Goal: Complete application form

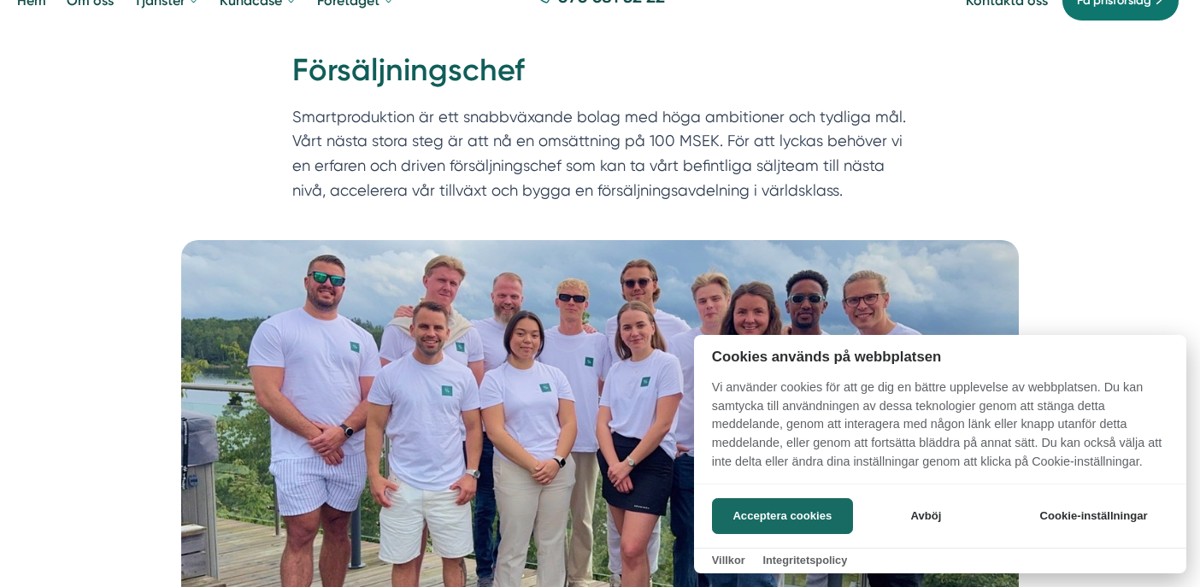
scroll to position [120, 0]
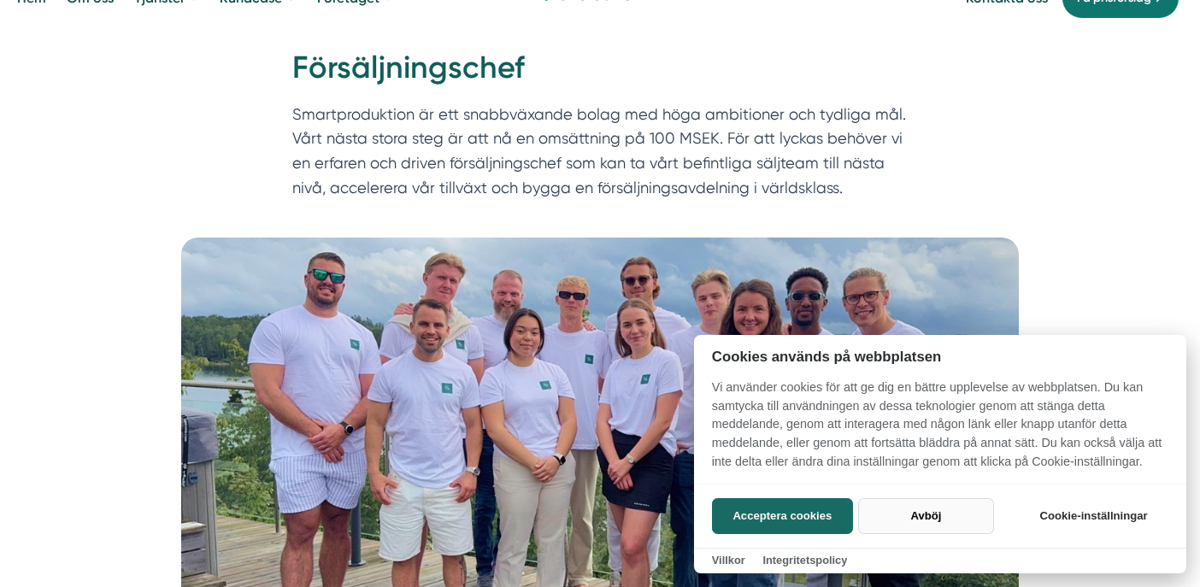
click at [921, 516] on button "Avböj" at bounding box center [926, 516] width 136 height 36
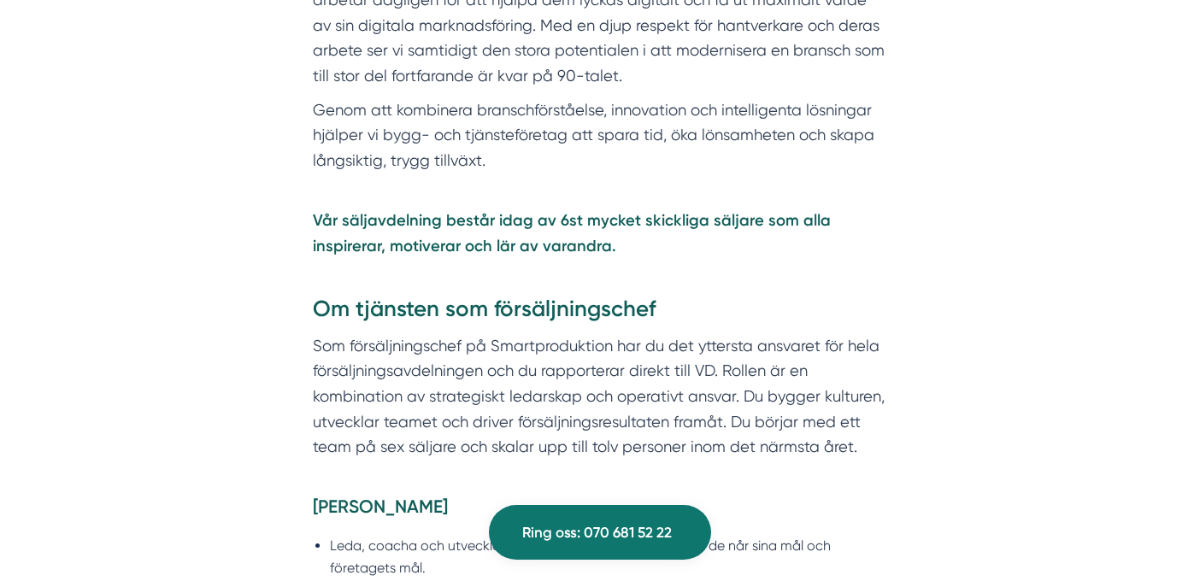
scroll to position [968, 0]
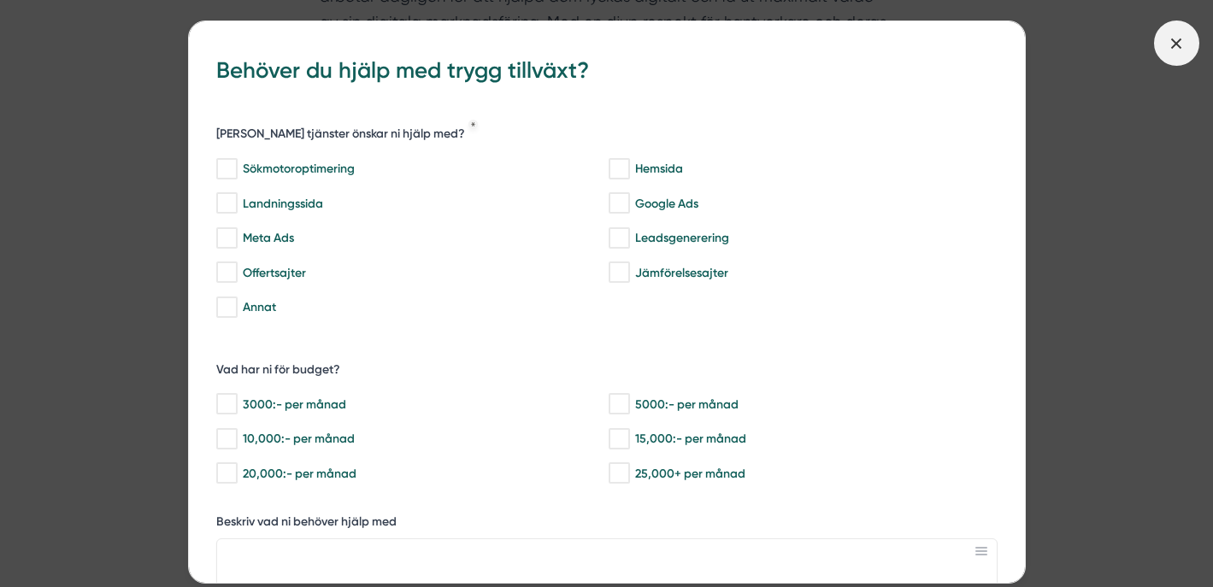
click at [1181, 57] on span at bounding box center [1176, 43] width 45 height 45
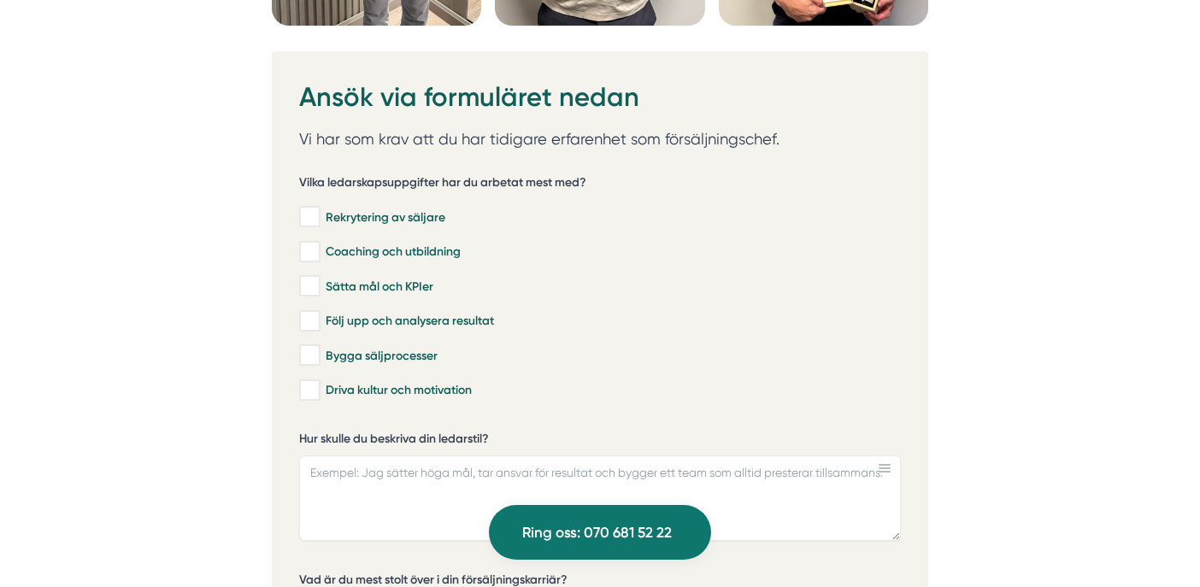
scroll to position [4774, 0]
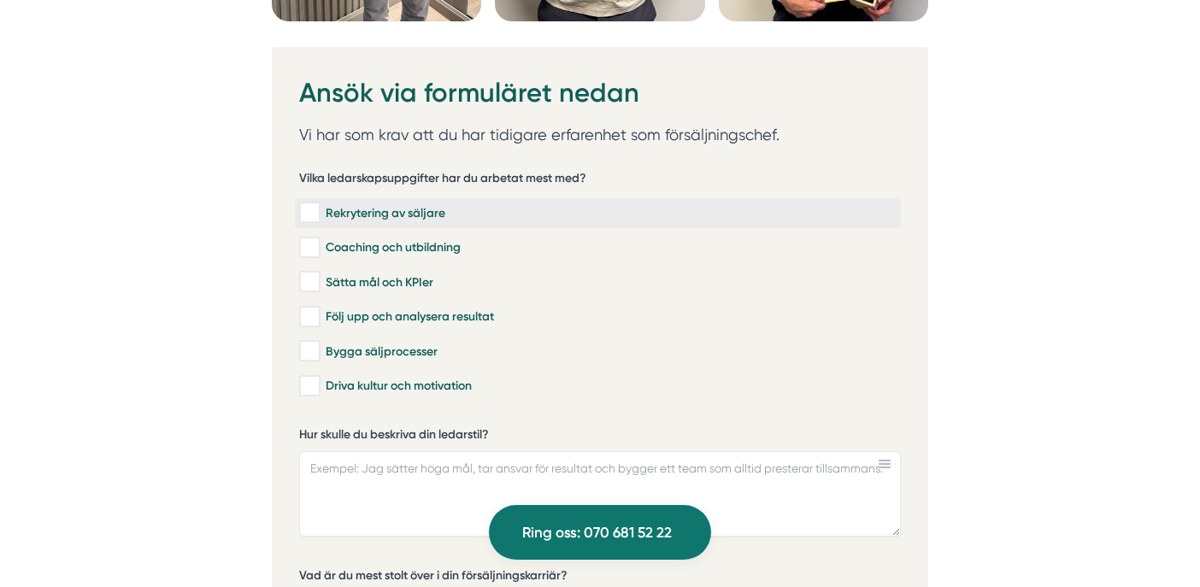
click at [311, 218] on input "Rekrytering av säljare" at bounding box center [309, 212] width 20 height 17
checkbox input "true"
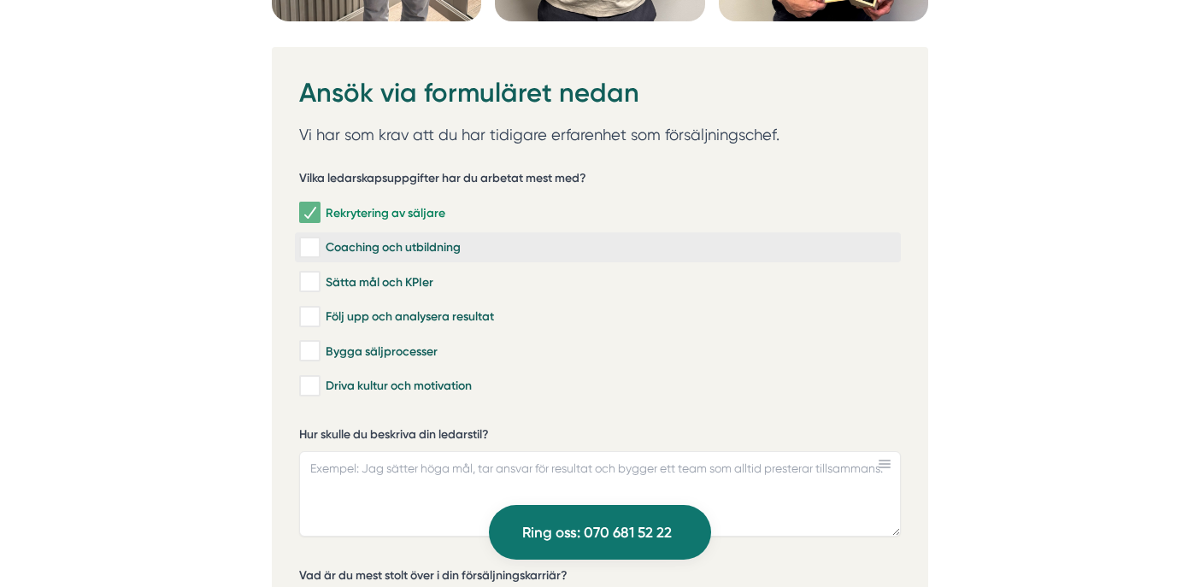
click at [313, 252] on input "Coaching och utbildning" at bounding box center [309, 247] width 20 height 17
checkbox input "true"
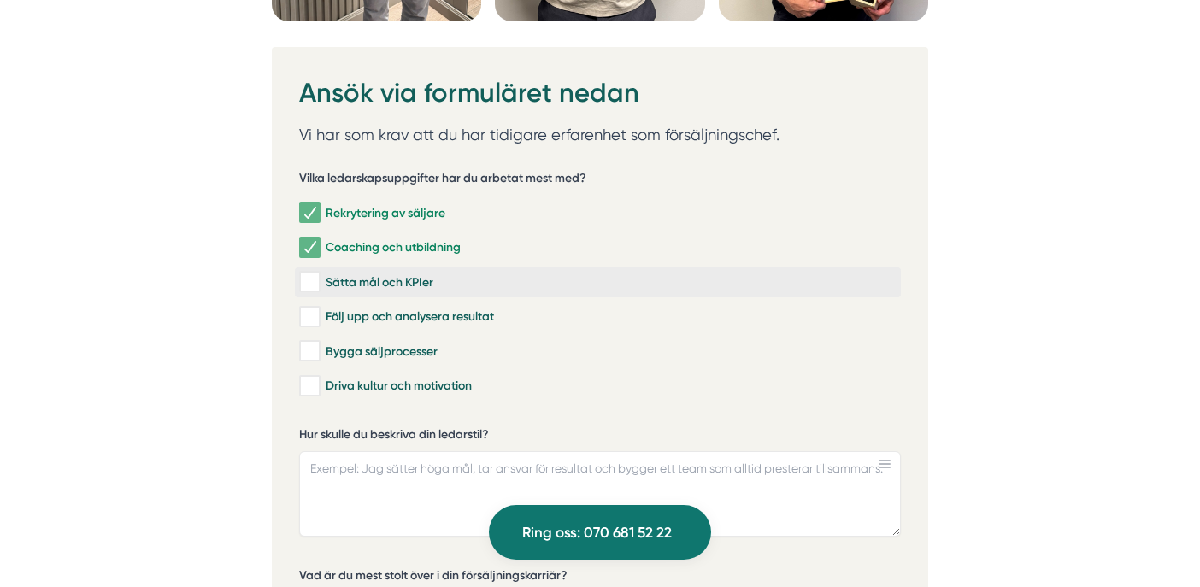
click at [312, 291] on input "Sätta mål och KPIer" at bounding box center [309, 281] width 20 height 17
checkbox input "true"
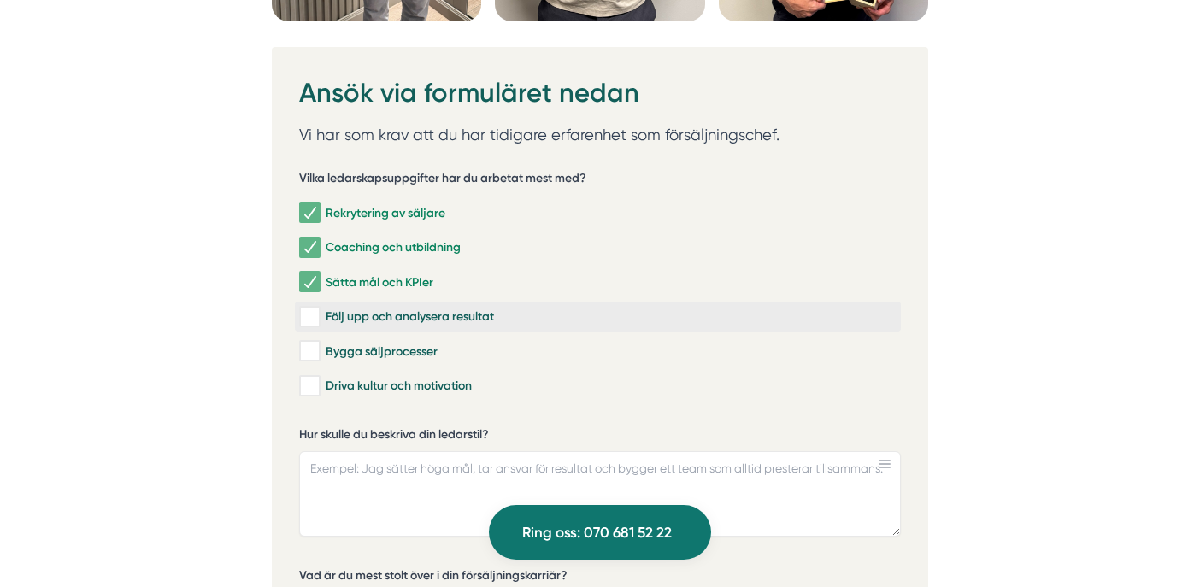
click at [308, 324] on input "Följ upp och analysera resultat" at bounding box center [309, 317] width 20 height 17
checkbox input "true"
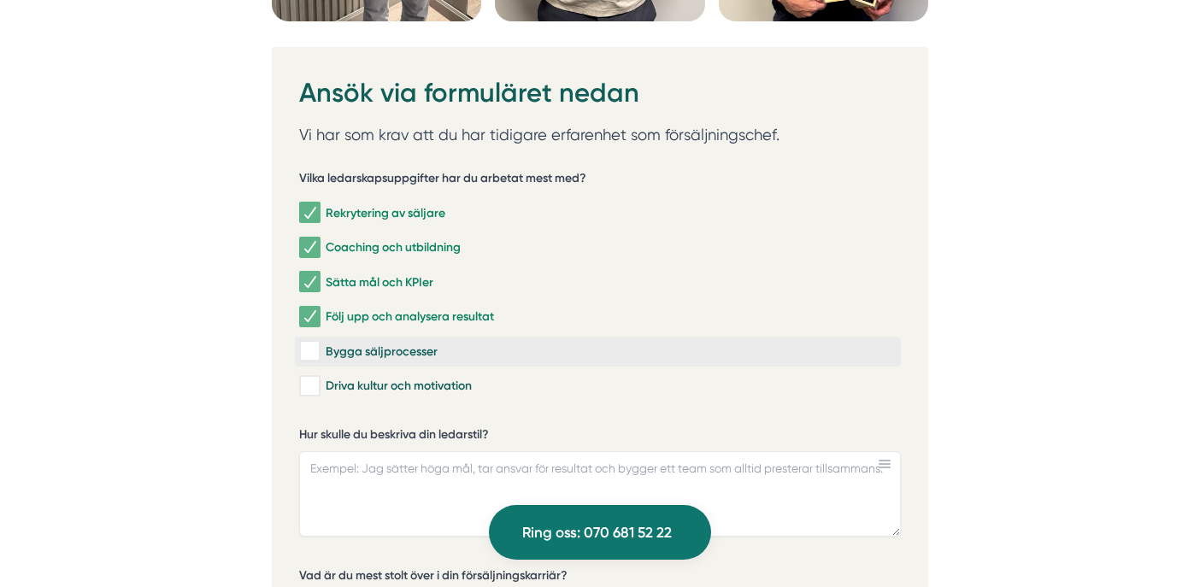
click at [309, 359] on input "Bygga säljprocesser" at bounding box center [309, 351] width 20 height 17
checkbox input "true"
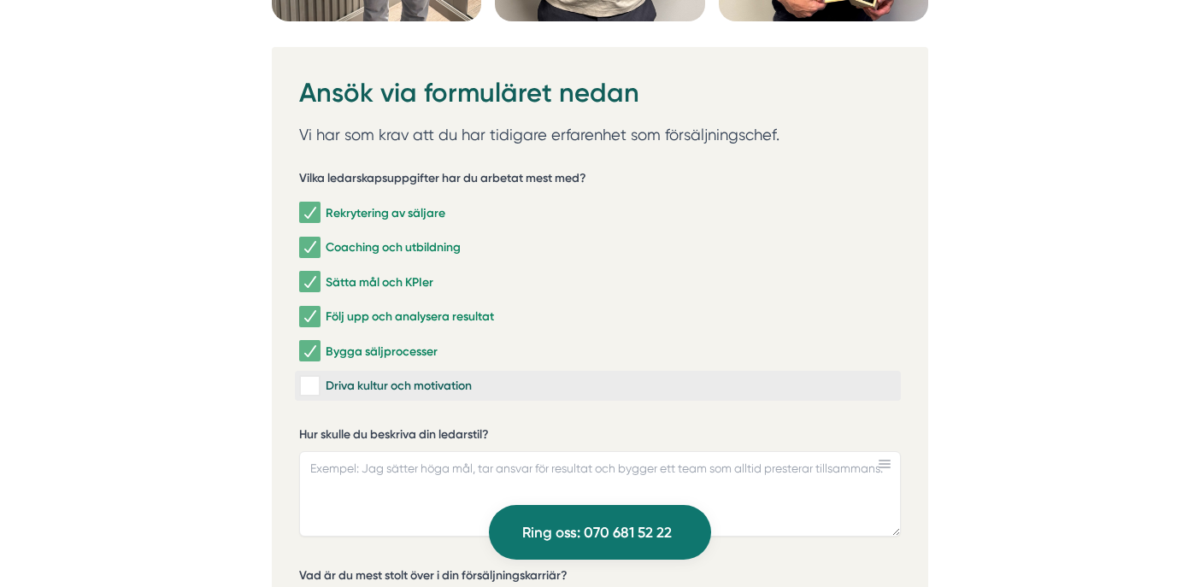
click at [314, 391] on input "Driva kultur och motivation" at bounding box center [309, 386] width 20 height 17
checkbox input "true"
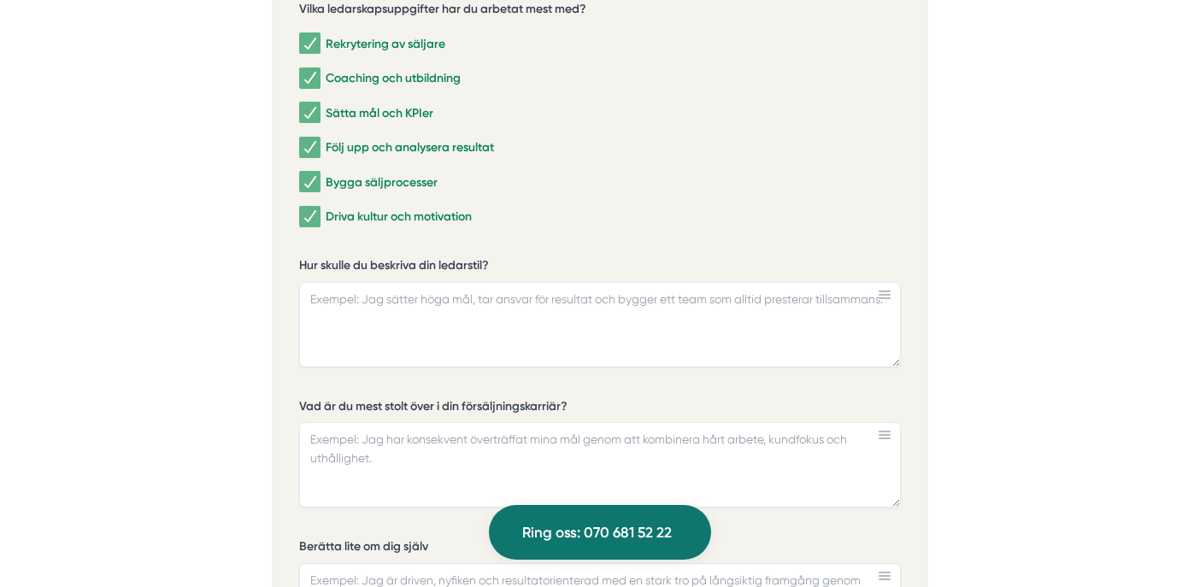
scroll to position [4947, 0]
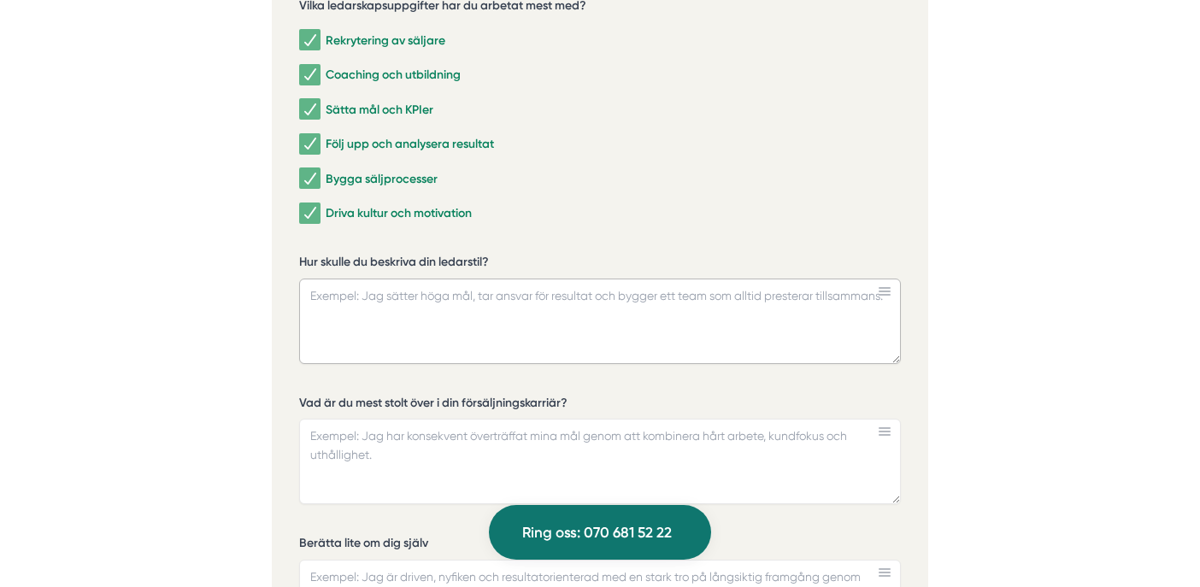
click at [425, 318] on textarea "Hur skulle du beskriva din ledarstil?" at bounding box center [600, 321] width 602 height 85
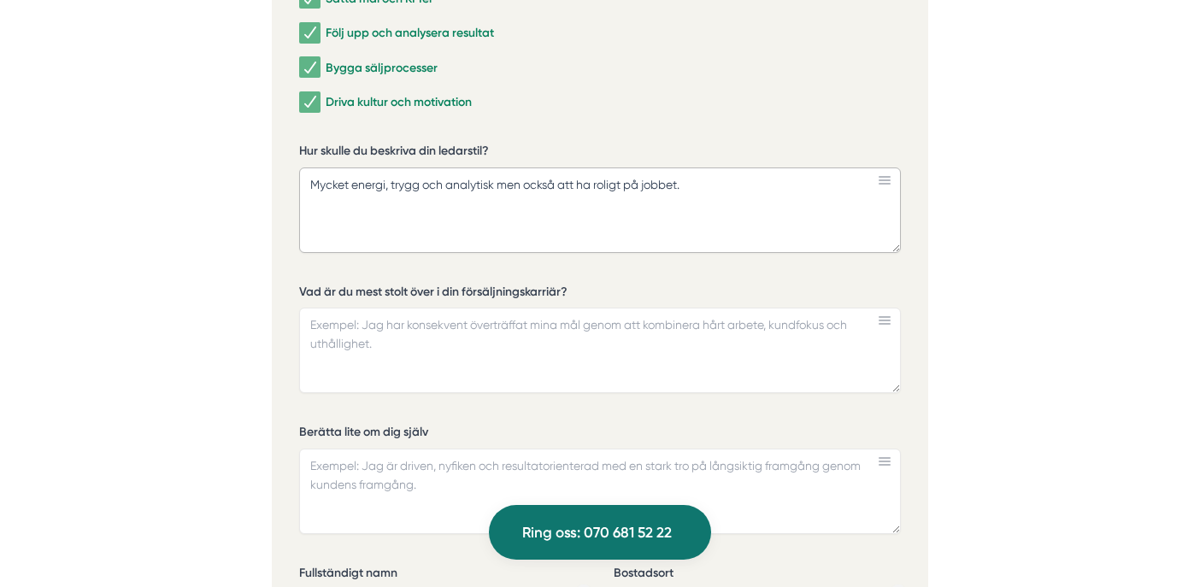
scroll to position [5060, 0]
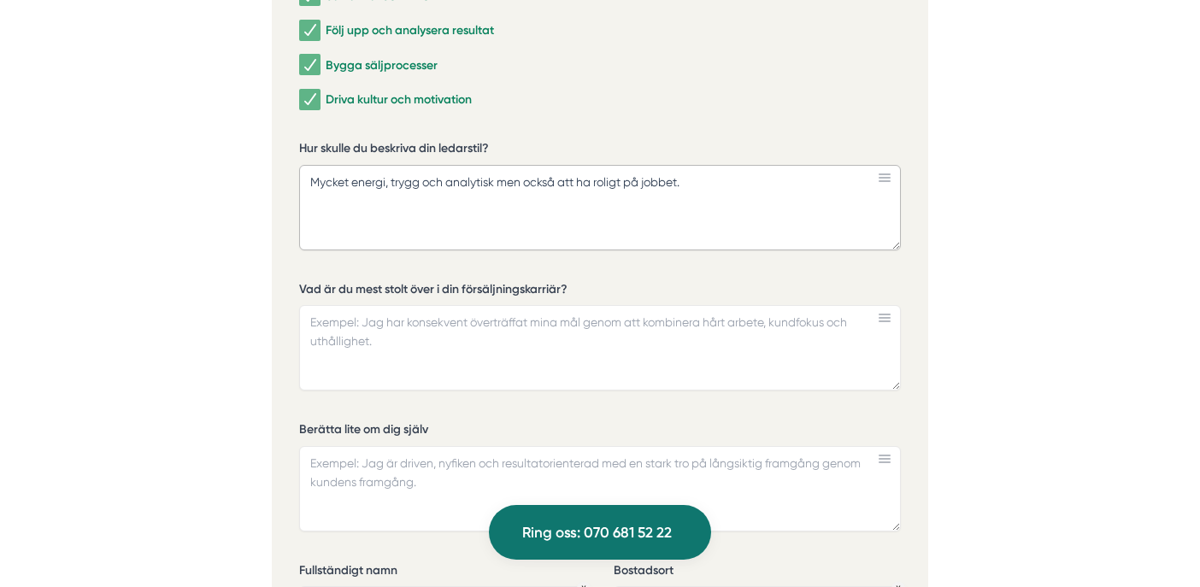
type textarea "Mycket energi, trygg och analytisk men också att ha roligt på jobbet."
click at [379, 338] on textarea "Vad är du mest stolt över i din försäljningskarriär?" at bounding box center [600, 347] width 602 height 85
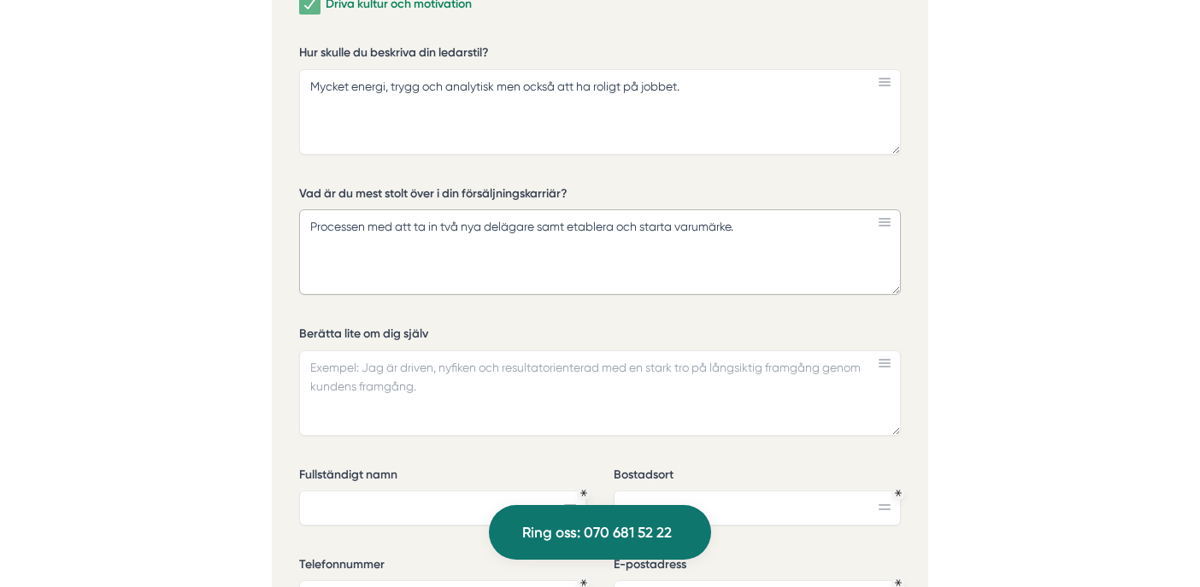
scroll to position [5157, 0]
type textarea "Processen med att ta in två nya delägare samt etablera och starta varumärke."
click at [434, 394] on textarea "Berätta lite om dig själv" at bounding box center [600, 392] width 602 height 85
paste textarea "Strategier och tydlighet inom försäljning är något som jag alltid gillat. Att s…"
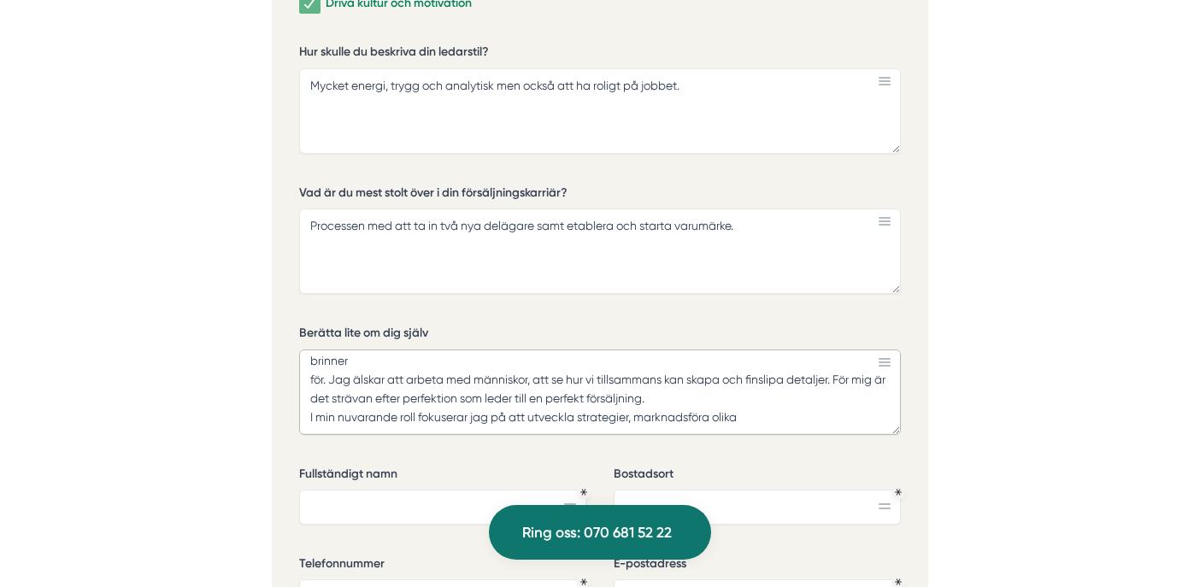
scroll to position [120, 0]
drag, startPoint x: 748, startPoint y: 423, endPoint x: 241, endPoint y: 426, distance: 506.8
click at [299, 426] on textarea "Strategier och tydlighet inom försäljning är något som jag alltid gillat. Att s…" at bounding box center [600, 392] width 602 height 85
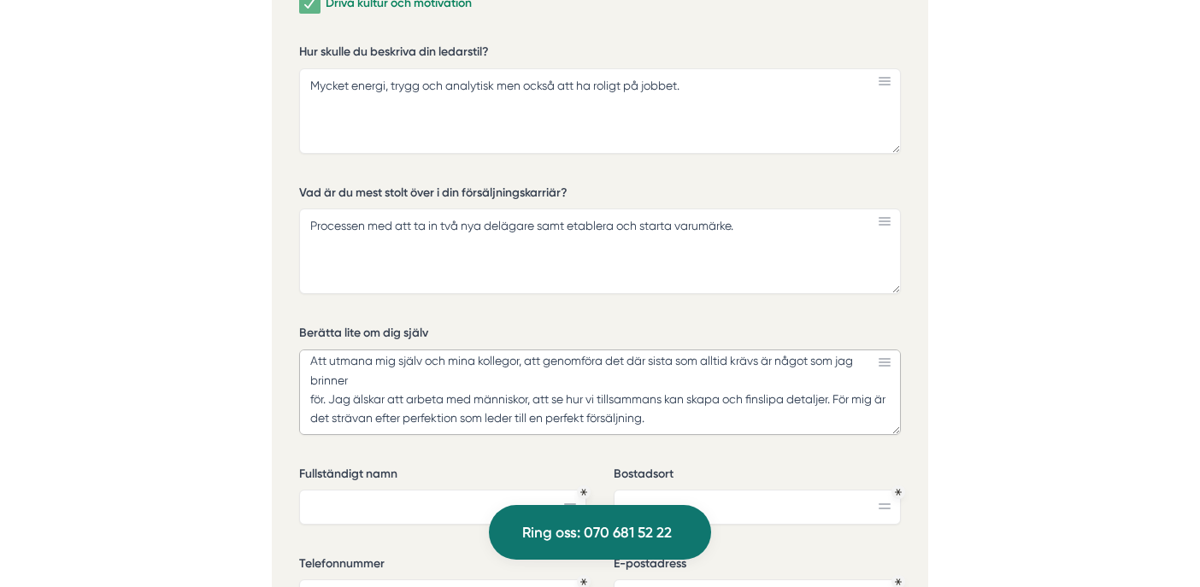
click at [310, 407] on textarea "Strategier och tydlighet inom försäljning är något som jag alltid gillat. Att s…" at bounding box center [600, 392] width 602 height 85
click at [307, 389] on textarea "Strategier och tydlighet inom försäljning är något som jag alltid gillat. Att s…" at bounding box center [600, 392] width 602 height 85
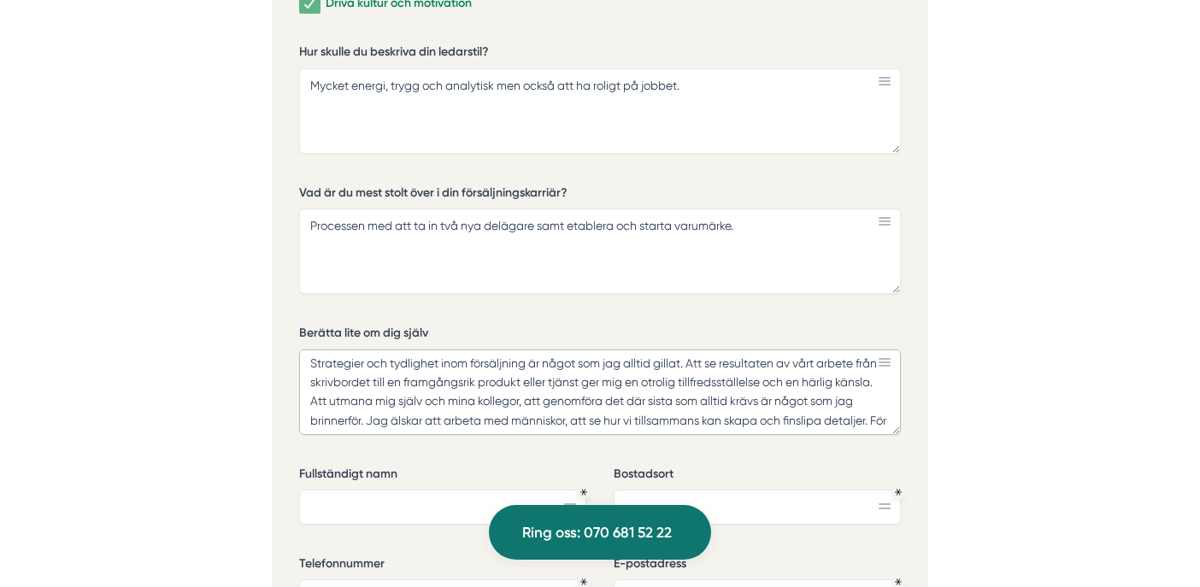
scroll to position [0, 0]
click at [307, 413] on textarea "Strategier och tydlighet inom försäljning är något som jag alltid gillat. Att s…" at bounding box center [600, 392] width 602 height 85
click at [309, 431] on textarea "Strategier och tydlighet inom försäljning är något som jag alltid gillat. Att s…" at bounding box center [600, 392] width 602 height 85
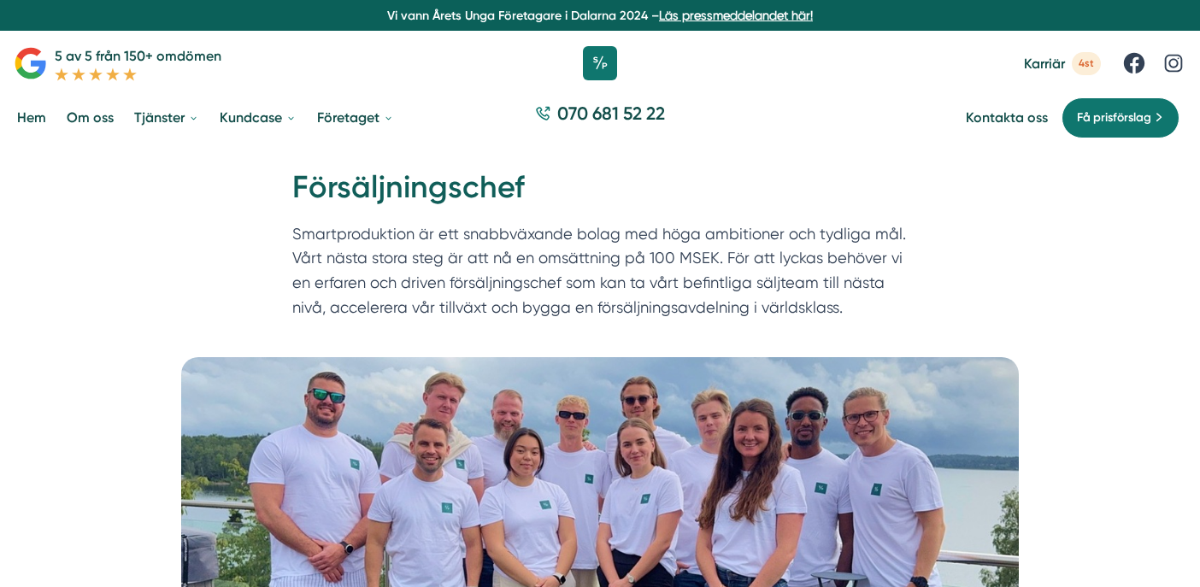
type textarea "Strategier och tydlighet inom försäljning är något som jag alltid gillat. Att s…"
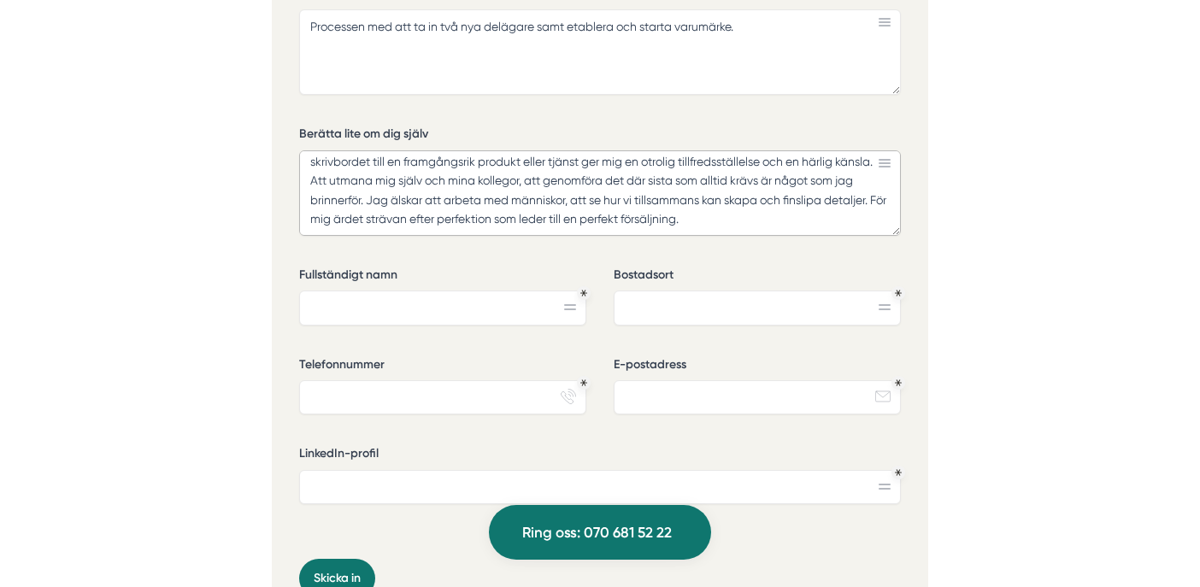
scroll to position [5361, 0]
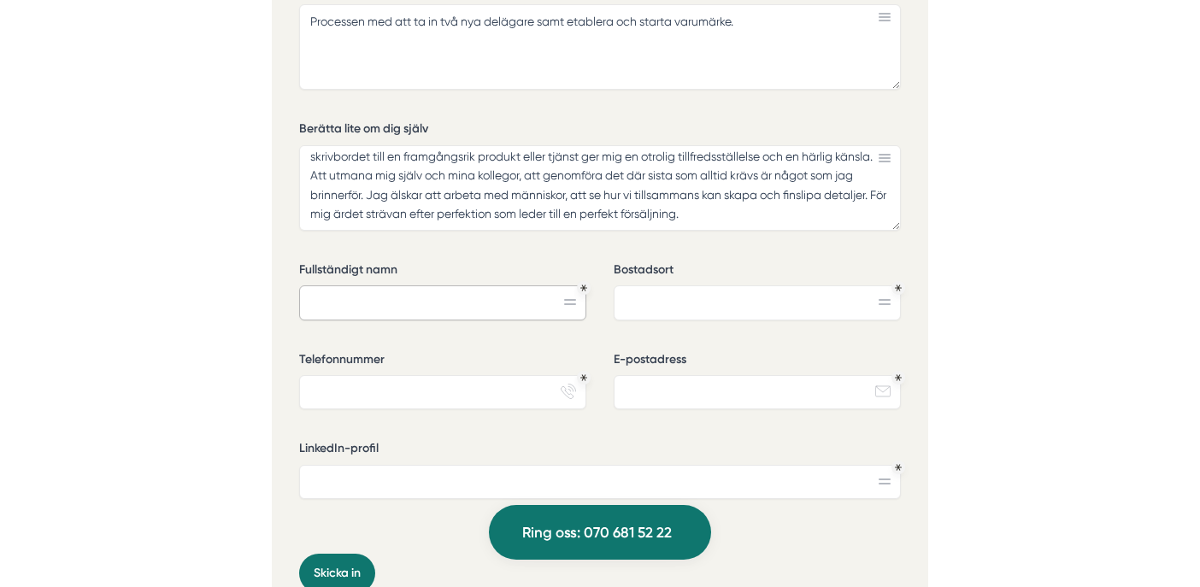
click at [490, 317] on input "Fullständigt namn" at bounding box center [442, 302] width 287 height 34
type input "[PERSON_NAME]"
click at [508, 403] on input "Telefonnummer" at bounding box center [442, 392] width 287 height 34
type input "0731503030"
click at [692, 313] on input "Bostadsort" at bounding box center [757, 302] width 287 height 34
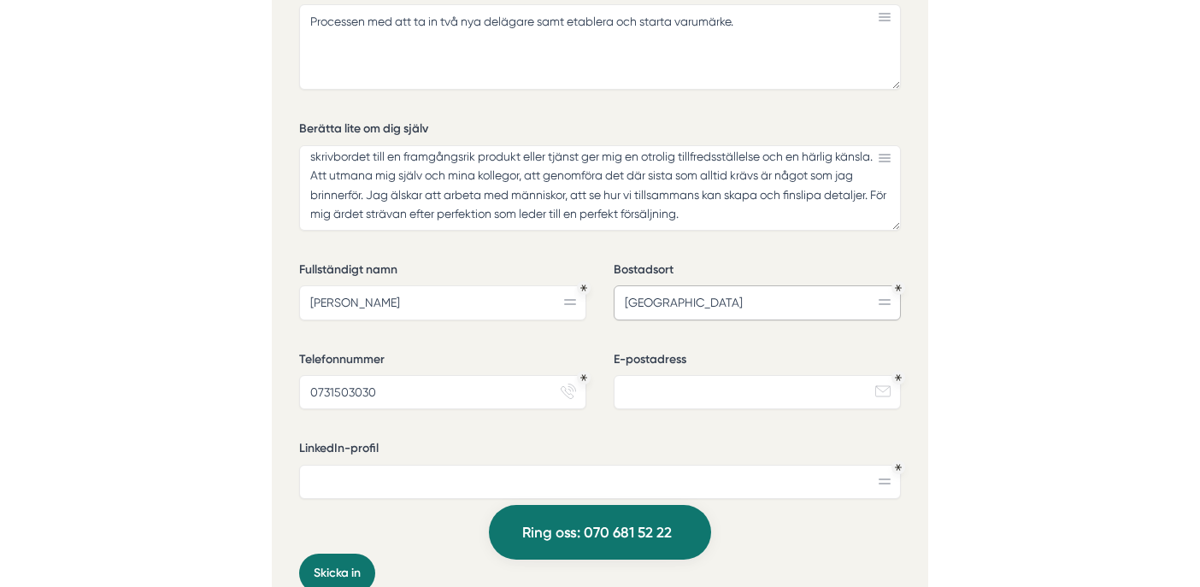
type input "[GEOGRAPHIC_DATA]"
click at [676, 401] on input "E-postadress" at bounding box center [757, 392] width 287 height 34
type input "[EMAIL_ADDRESS][DOMAIN_NAME]"
click at [558, 435] on div "Vilka ledarskapsuppgifter har du arbetat mest med? Rekrytering av säljare Coach…" at bounding box center [600, 61] width 602 height 985
click at [392, 499] on input "LinkedIn-profil" at bounding box center [600, 482] width 602 height 34
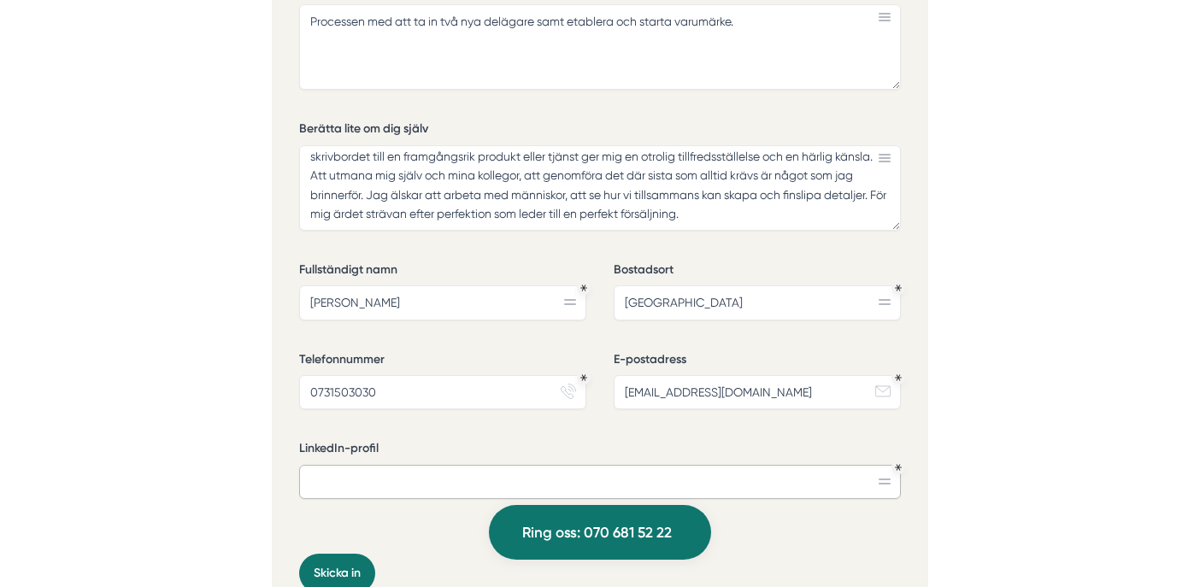
paste input "[URL][DOMAIN_NAME]"
type input "[URL][DOMAIN_NAME]"
click at [398, 439] on div "Vilka ledarskapsuppgifter har du arbetat mest med? Rekrytering av säljare Coach…" at bounding box center [600, 61] width 602 height 985
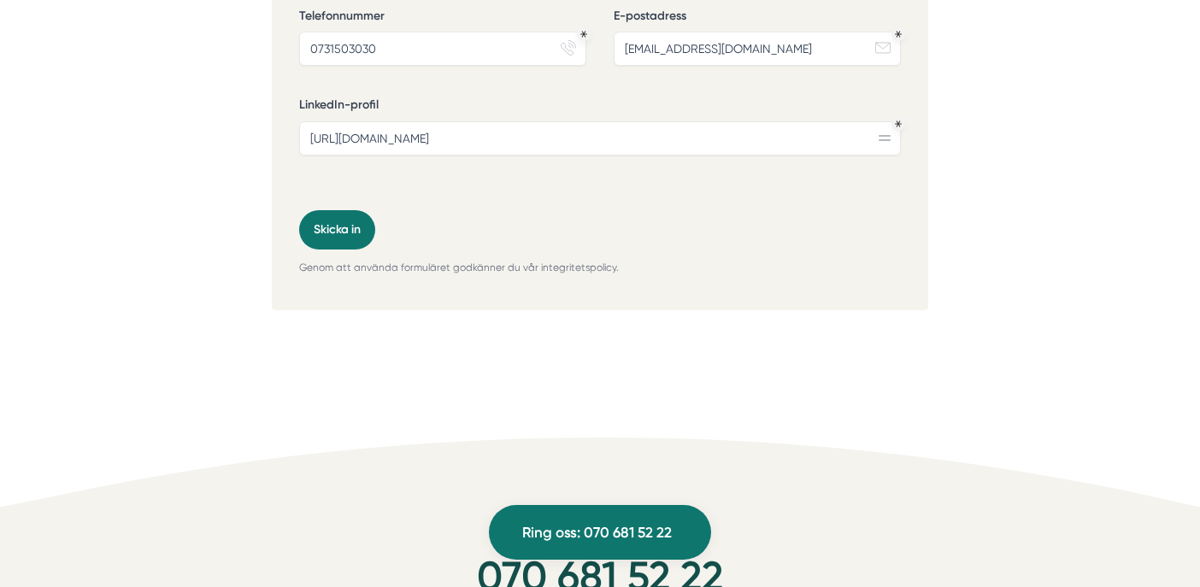
scroll to position [5725, 0]
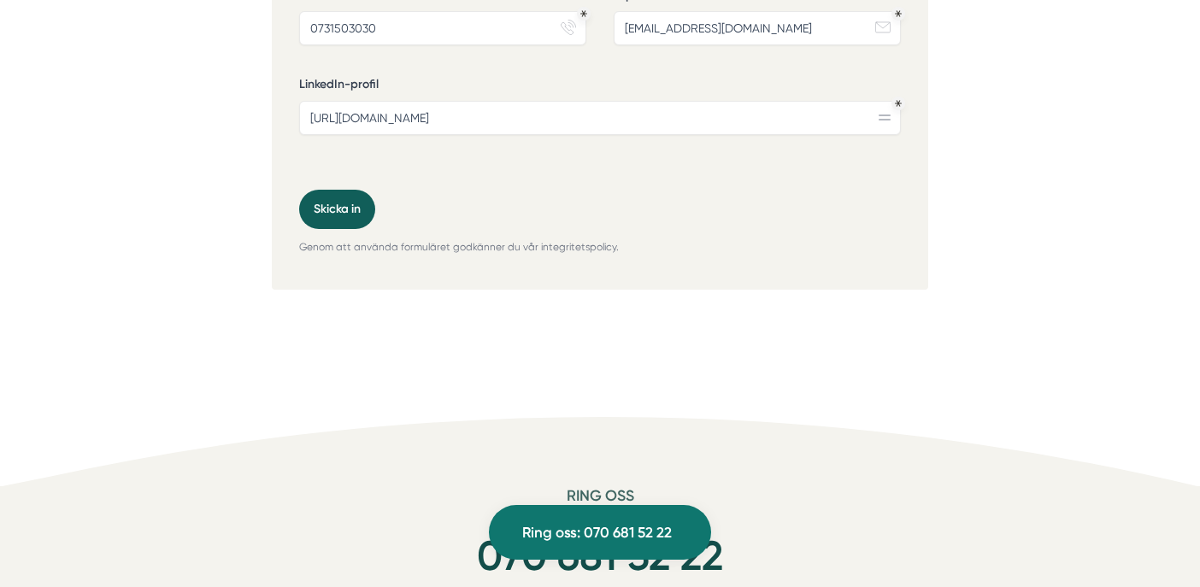
click at [354, 220] on button "Skicka in" at bounding box center [337, 209] width 76 height 39
